Goal: Check status: Check status

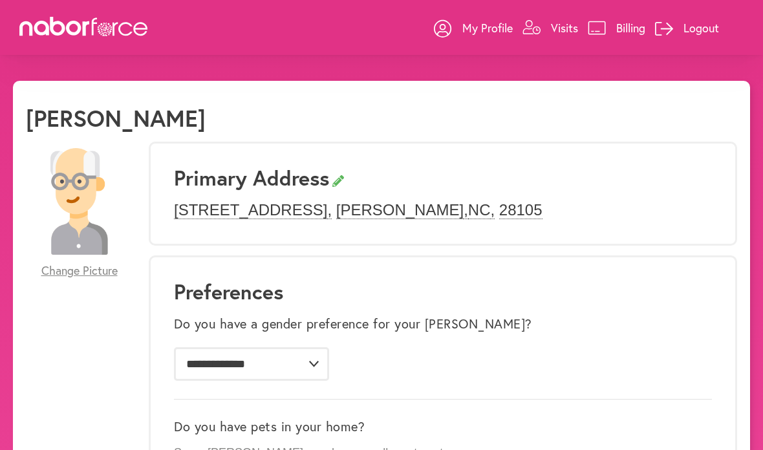
click at [557, 29] on p "Visits" at bounding box center [564, 28] width 27 height 16
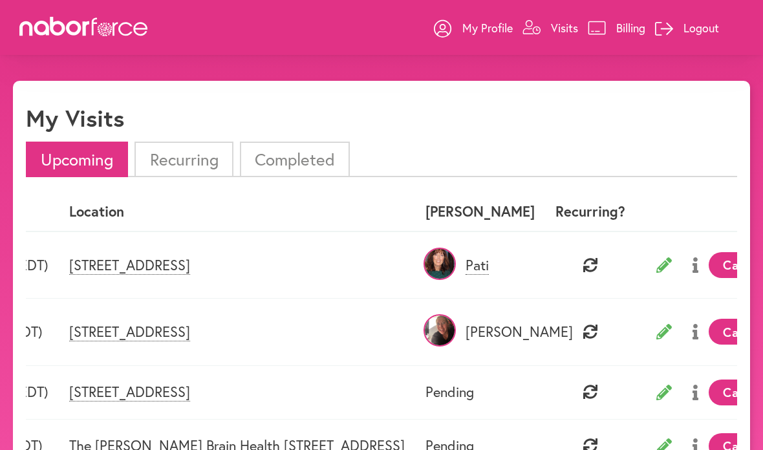
scroll to position [0, 125]
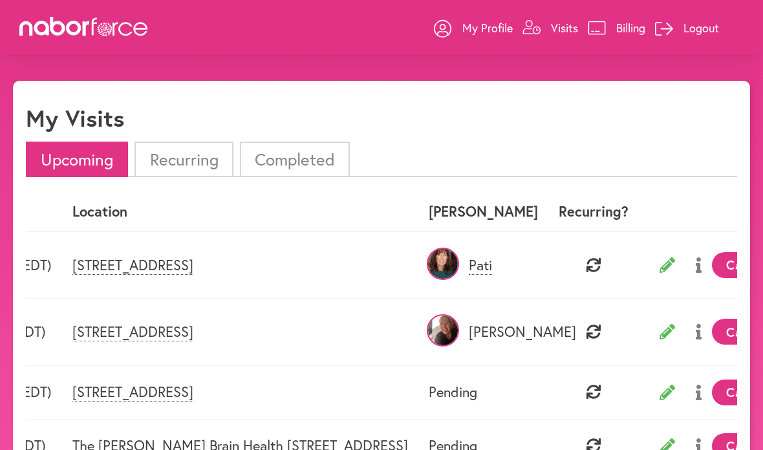
click at [538, 264] on p "Pati" at bounding box center [483, 265] width 109 height 17
click at [459, 261] on img at bounding box center [443, 264] width 32 height 32
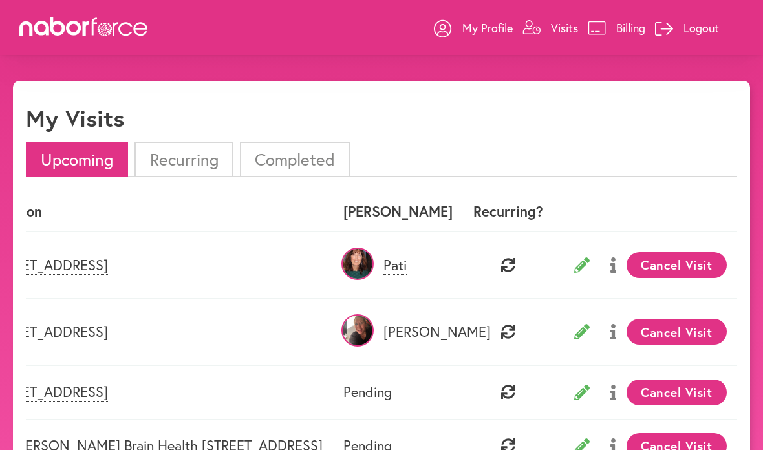
scroll to position [0, 210]
click at [611, 270] on icon at bounding box center [613, 265] width 6 height 16
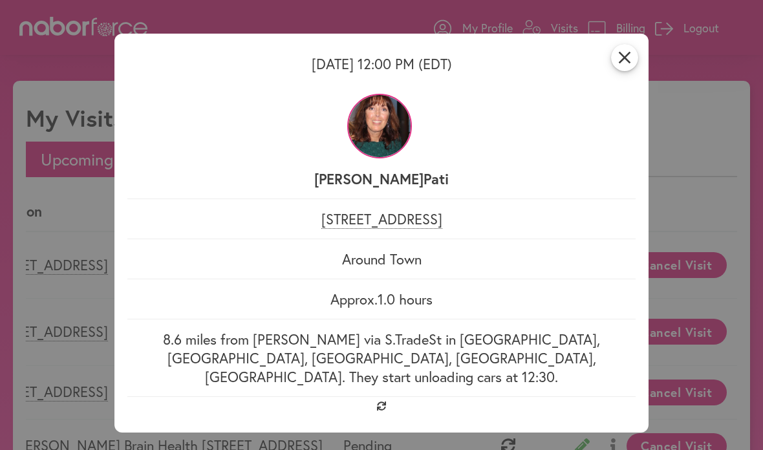
click at [710, 155] on div "close [DATE] 12:00 PM (EDT) [PERSON_NAME] [STREET_ADDRESS] Around Town Approx. …" at bounding box center [381, 225] width 763 height 450
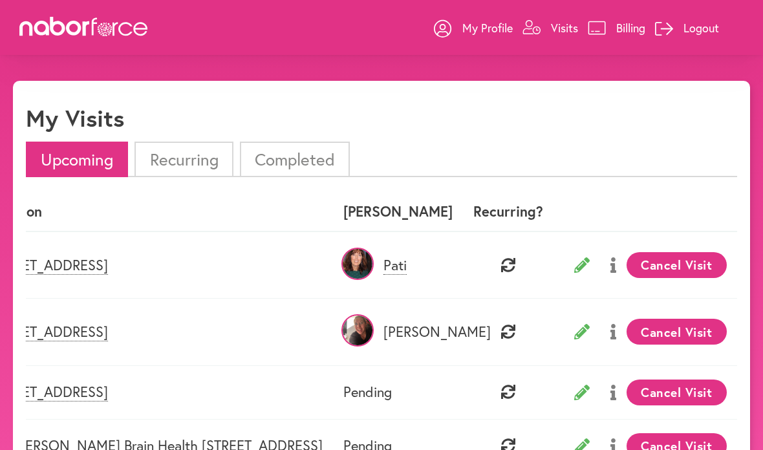
click at [578, 269] on icon at bounding box center [582, 265] width 16 height 16
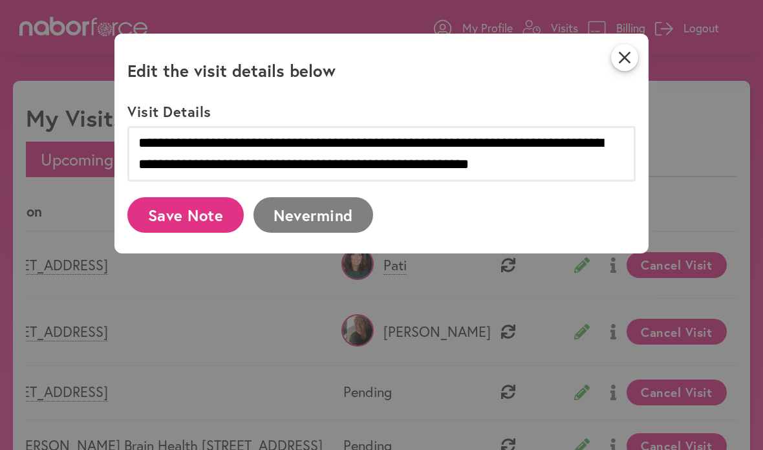
click at [622, 64] on icon "close" at bounding box center [624, 57] width 27 height 27
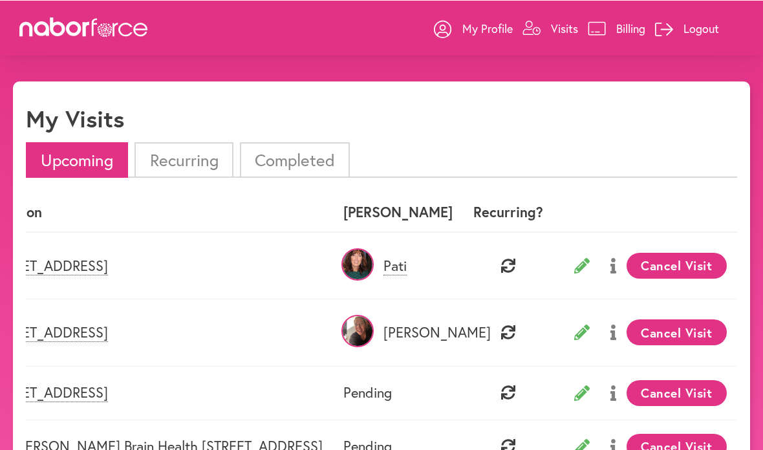
scroll to position [8, 0]
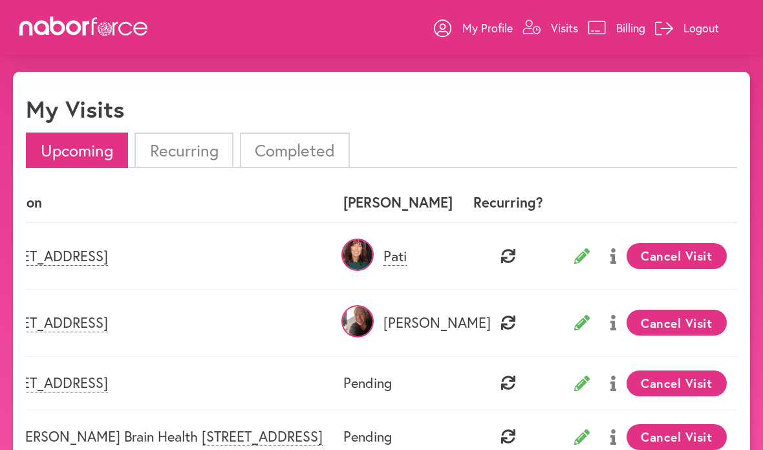
click at [577, 255] on icon at bounding box center [582, 257] width 16 height 16
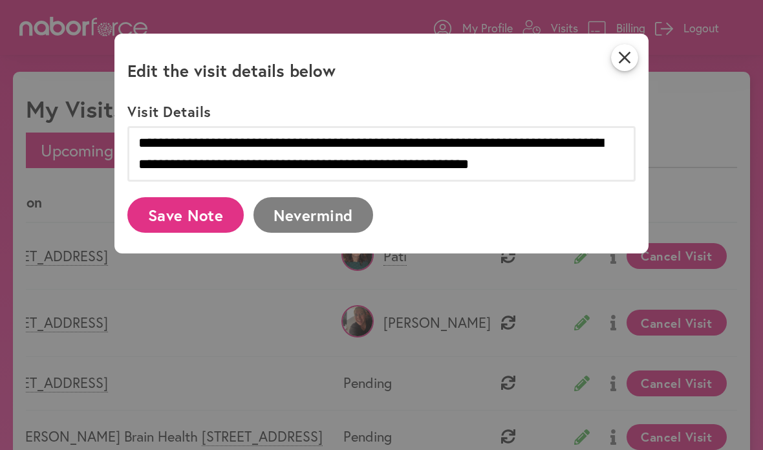
click at [631, 69] on icon "close" at bounding box center [624, 57] width 27 height 27
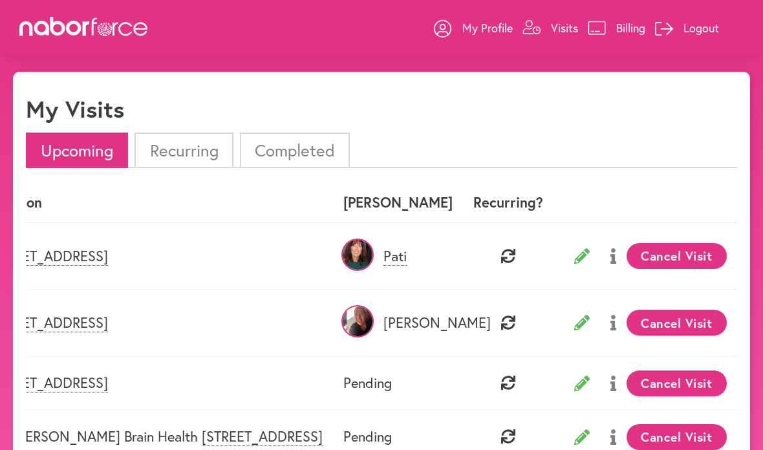
scroll to position [0, 0]
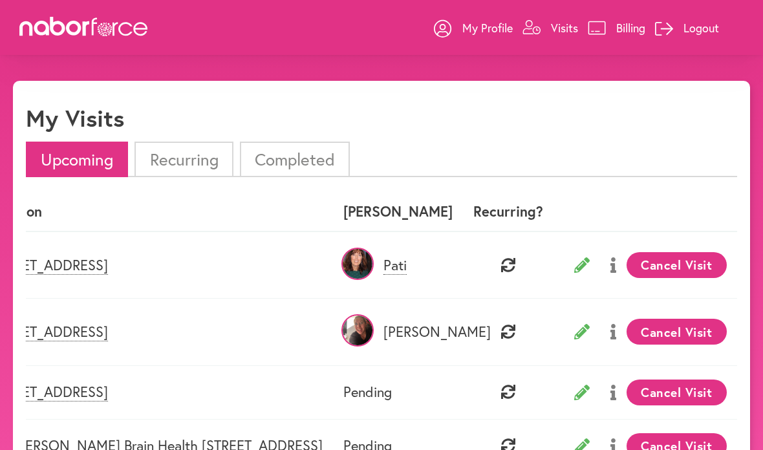
click at [477, 31] on p "My Profile" at bounding box center [487, 28] width 50 height 16
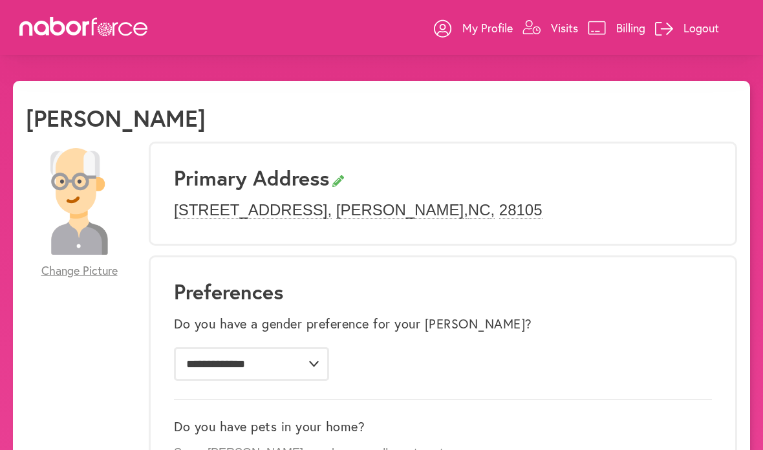
click at [553, 28] on p "Visits" at bounding box center [564, 28] width 27 height 16
